Goal: Task Accomplishment & Management: Complete application form

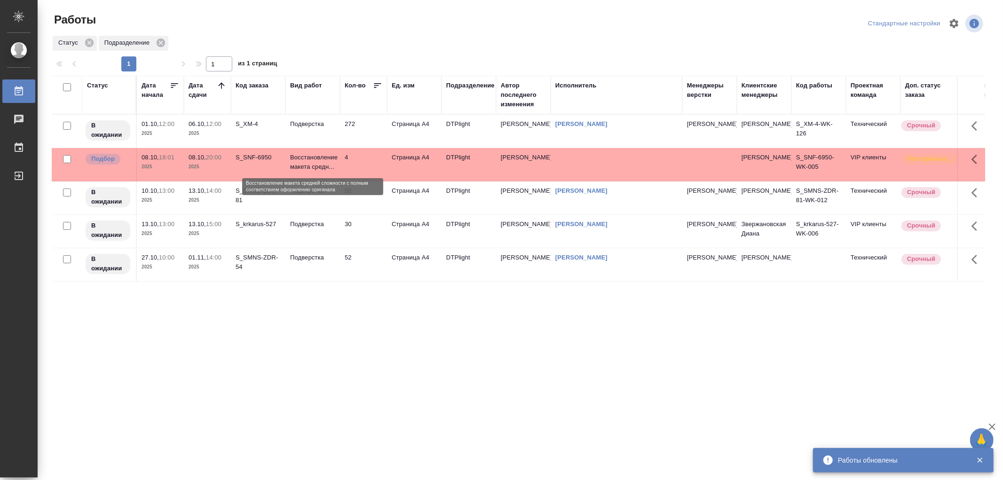
click at [327, 157] on p "Восстановление макета средн..." at bounding box center [312, 162] width 45 height 19
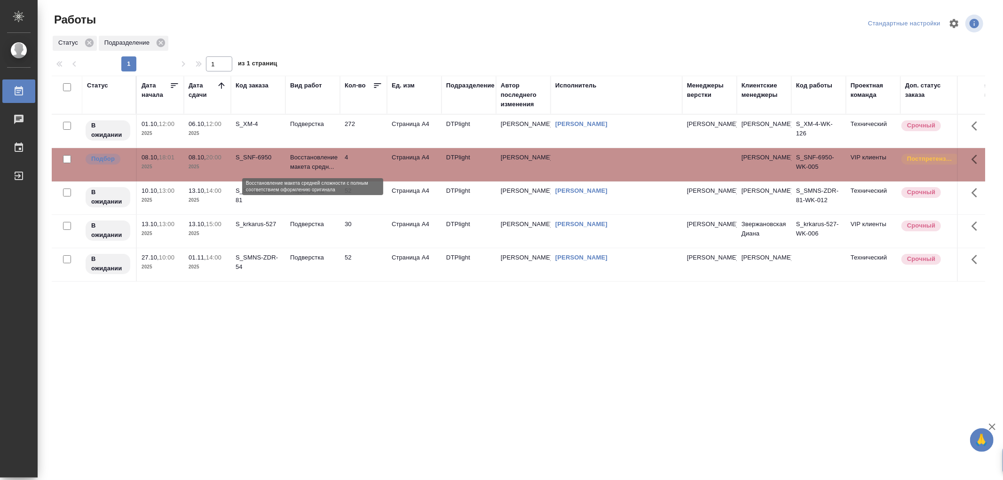
click at [327, 157] on p "Восстановление макета средн..." at bounding box center [312, 162] width 45 height 19
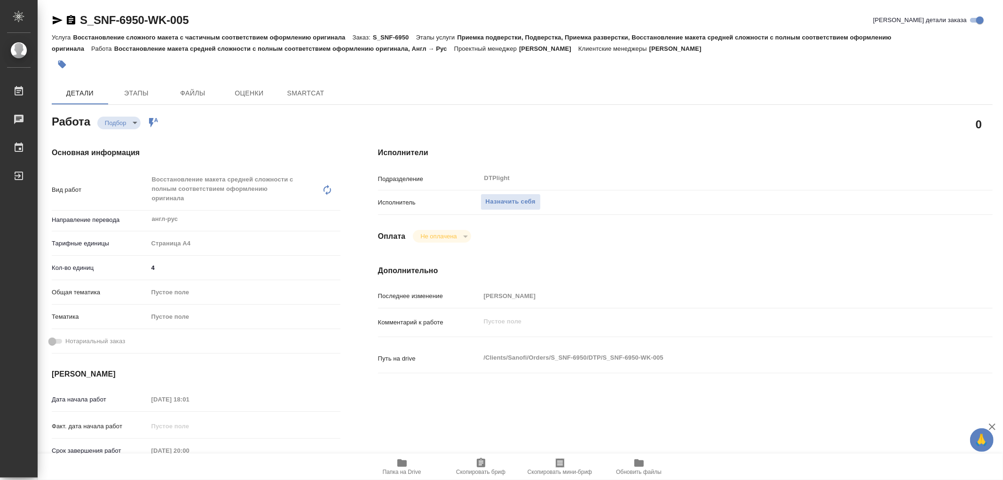
type textarea "x"
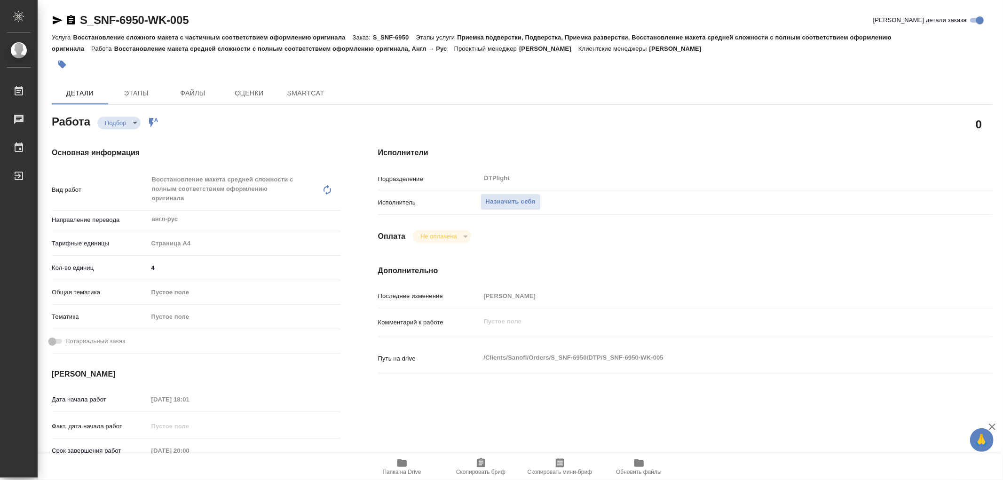
type textarea "x"
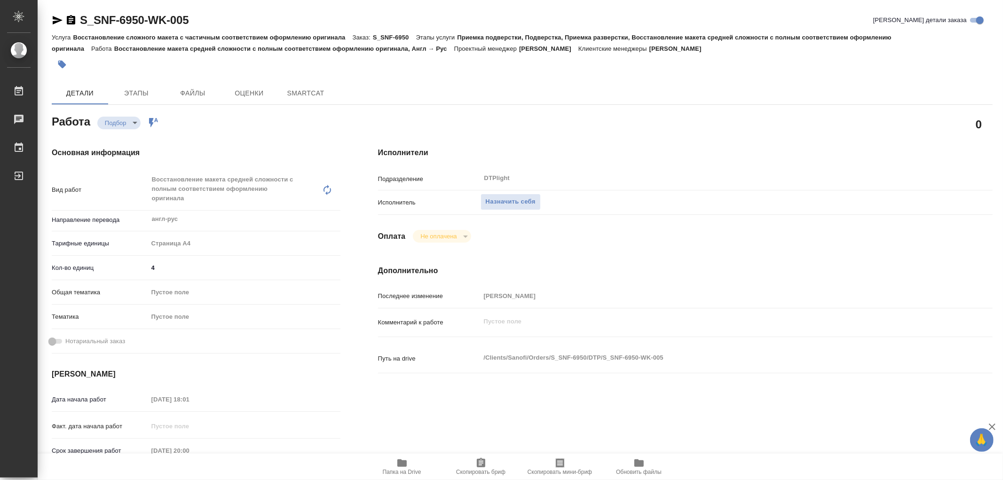
type textarea "x"
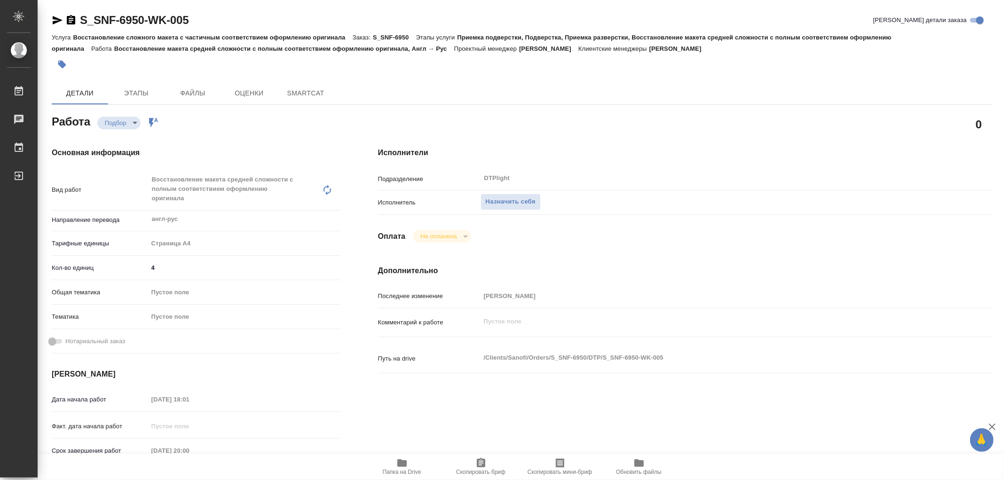
type textarea "x"
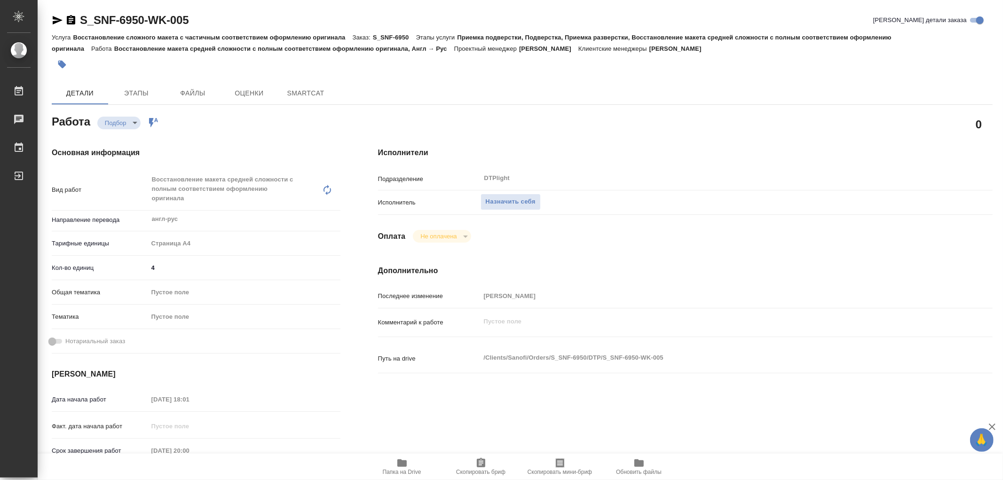
type textarea "x"
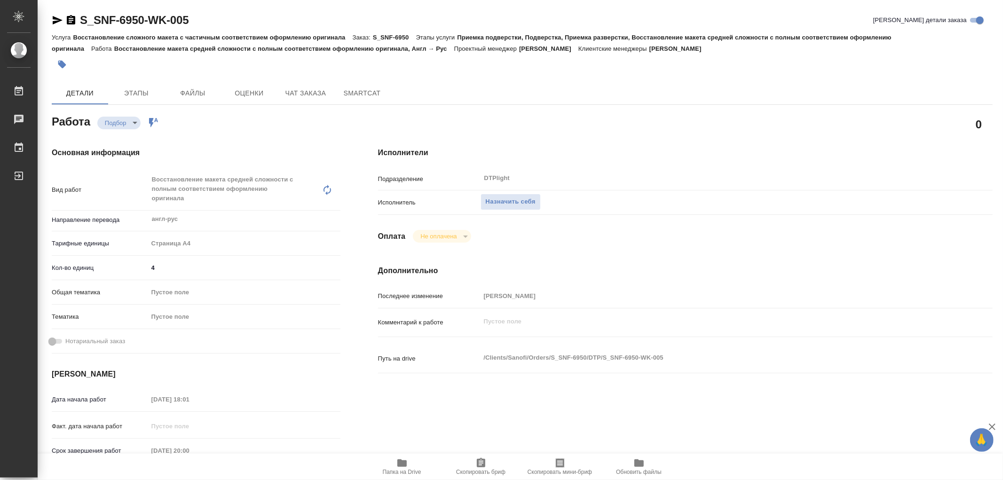
click at [408, 459] on span "Папка на Drive" at bounding box center [402, 466] width 68 height 18
type textarea "x"
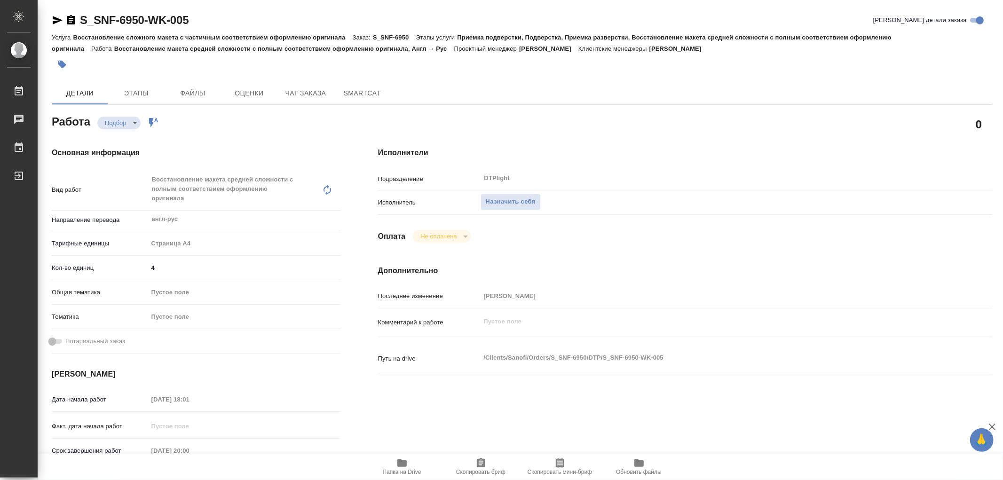
type textarea "x"
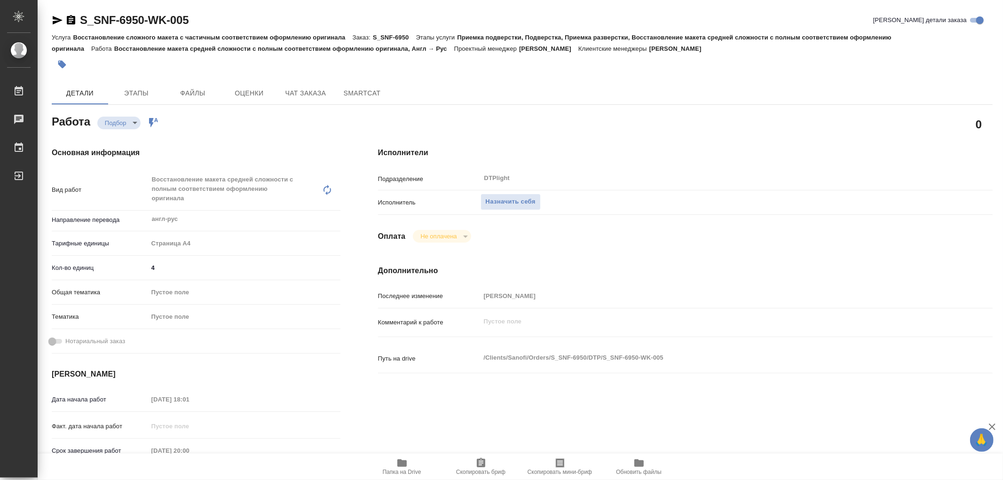
type textarea "x"
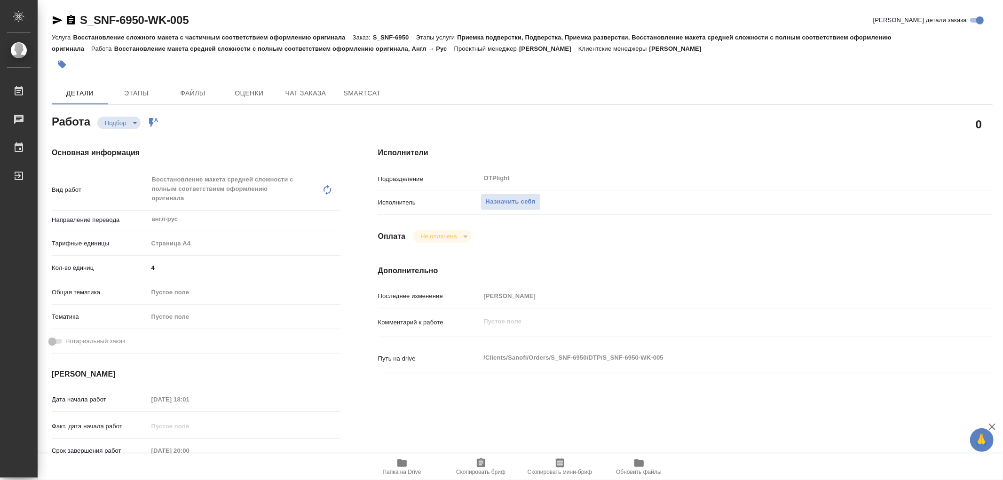
type textarea "x"
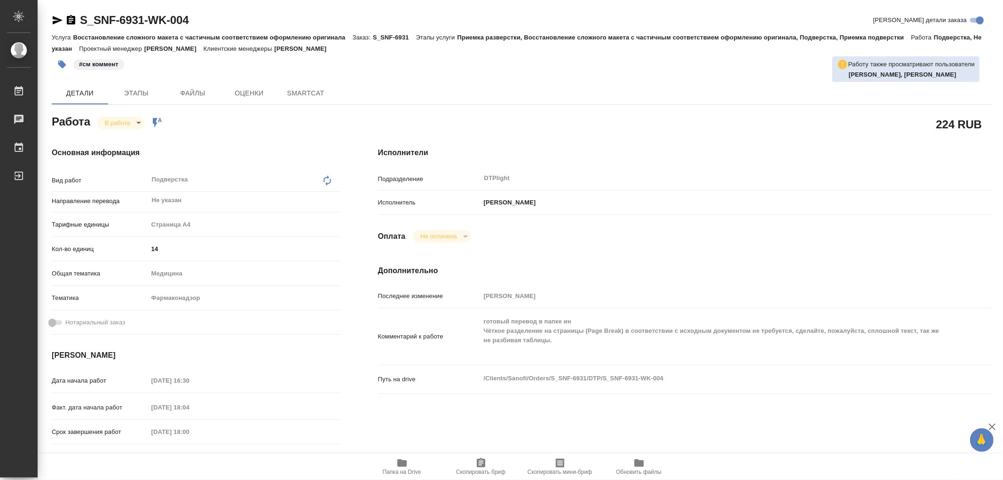
type textarea "x"
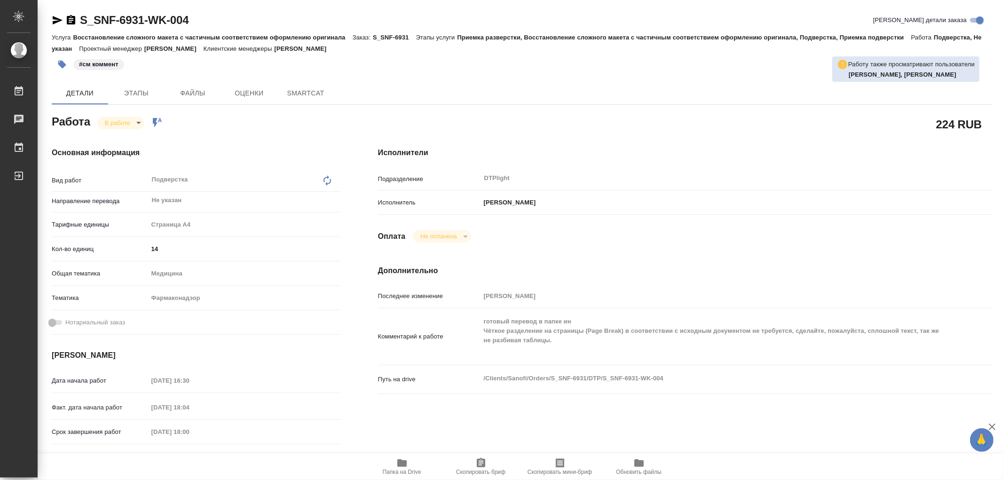
type textarea "x"
